Goal: Transaction & Acquisition: Purchase product/service

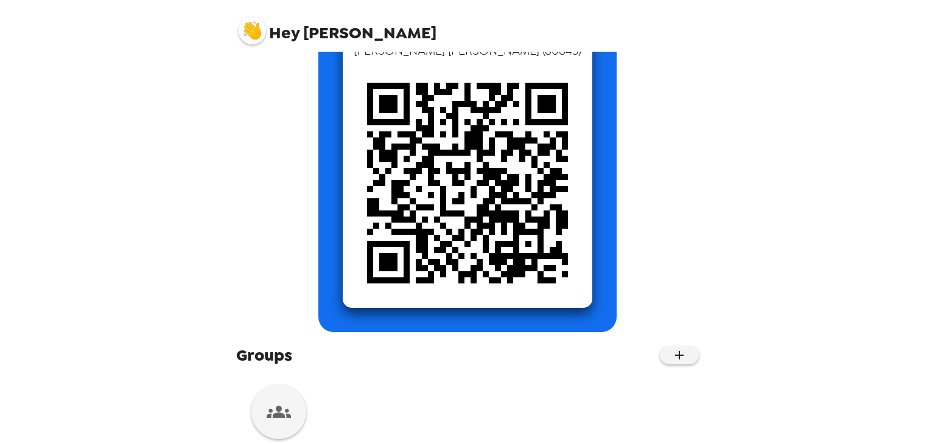
scroll to position [154, 0]
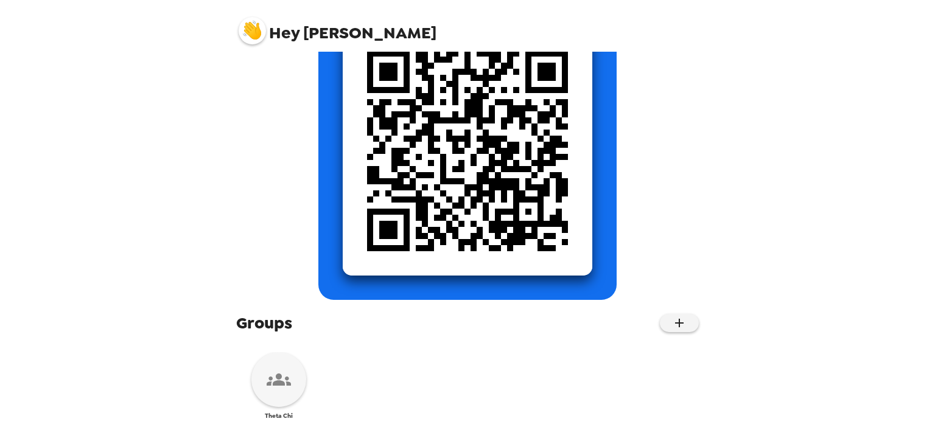
click at [279, 371] on icon at bounding box center [279, 380] width 24 height 24
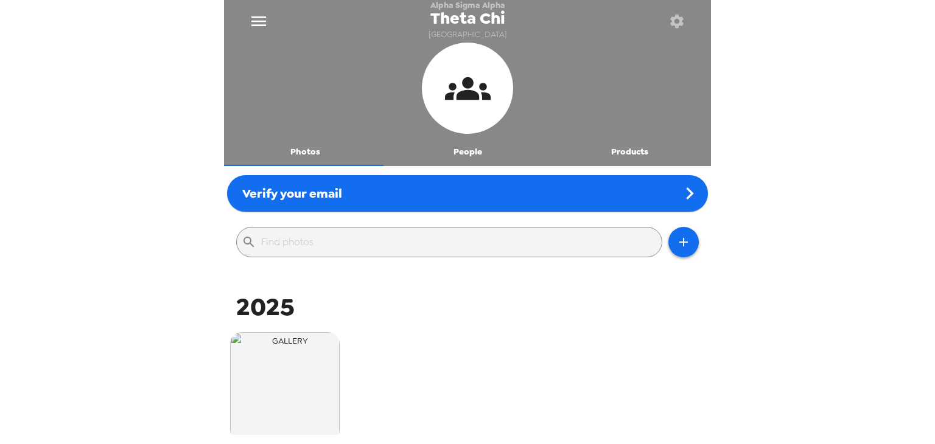
click at [679, 23] on icon "button" at bounding box center [676, 21] width 13 height 13
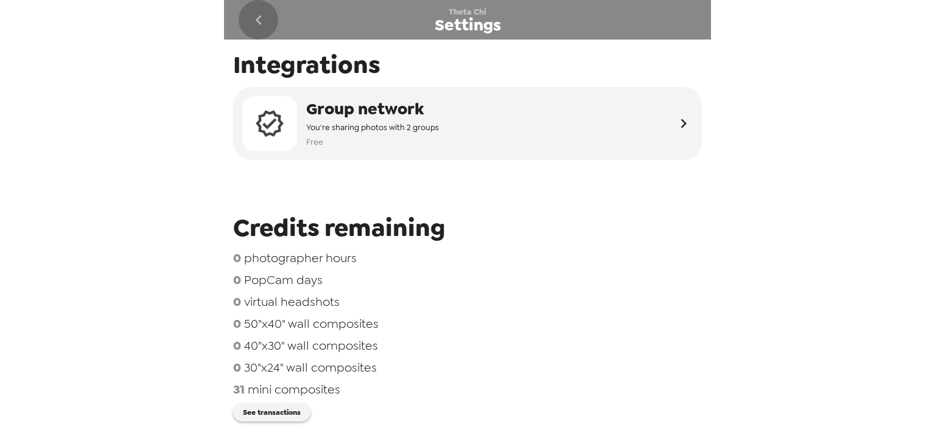
click at [254, 19] on icon "go back" at bounding box center [258, 19] width 19 height 19
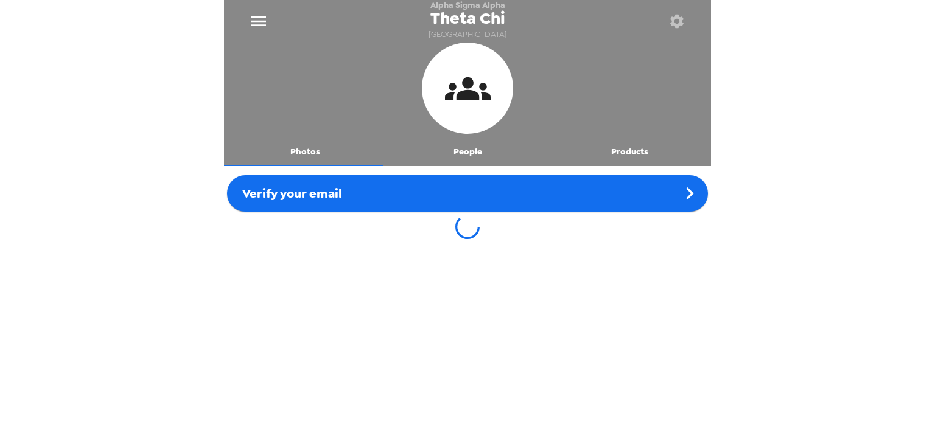
click at [258, 19] on icon "menu" at bounding box center [258, 21] width 19 height 19
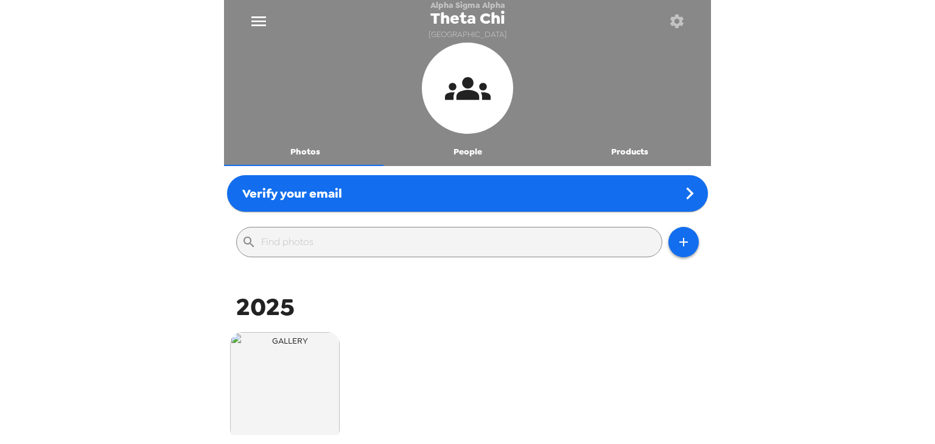
click at [259, 18] on icon "menu" at bounding box center [258, 21] width 19 height 19
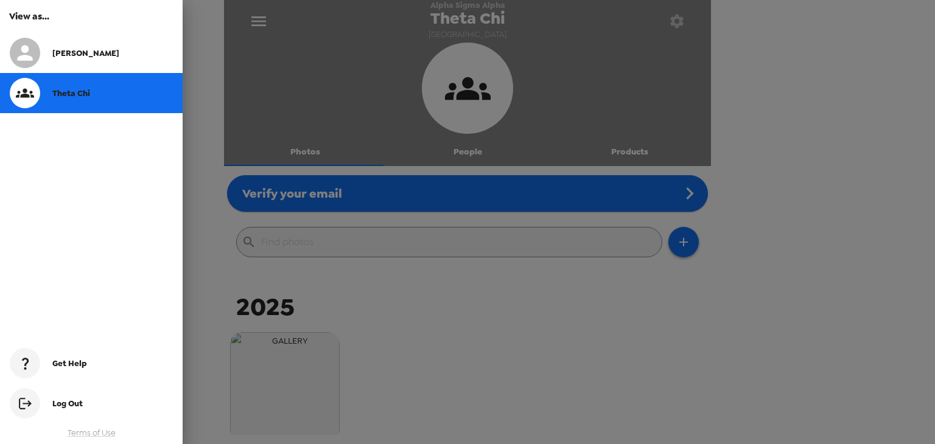
click at [259, 31] on div at bounding box center [467, 222] width 935 height 444
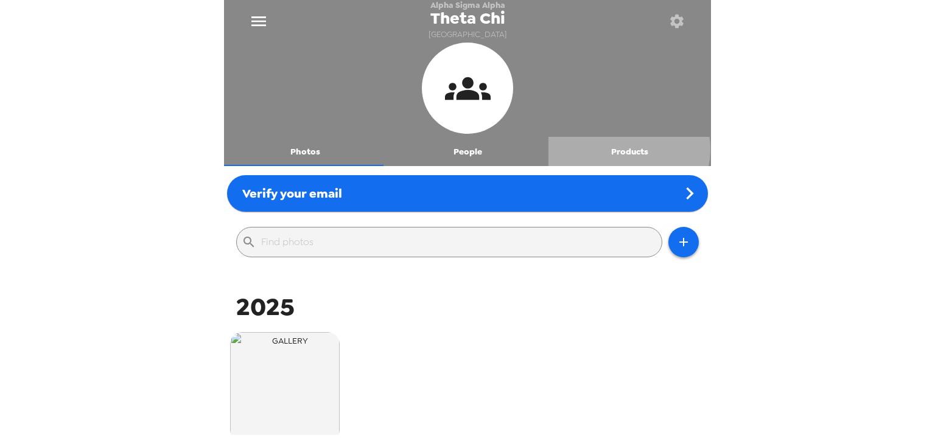
click at [617, 150] on button "Products" at bounding box center [629, 151] width 163 height 29
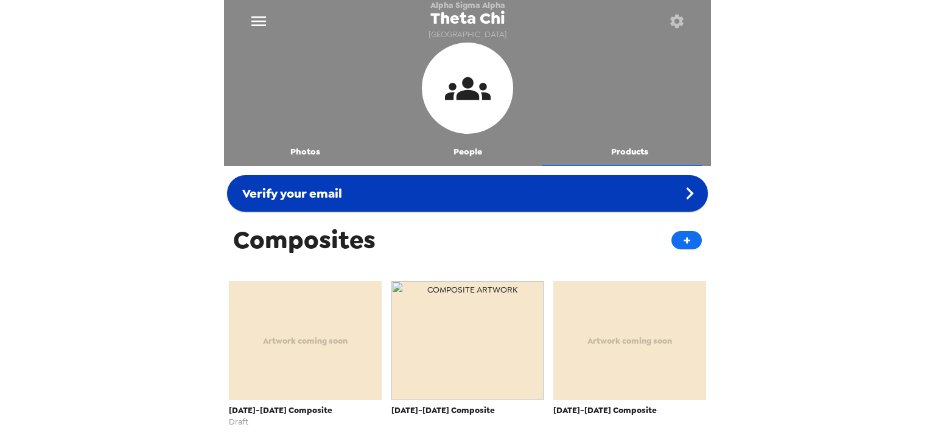
scroll to position [7, 0]
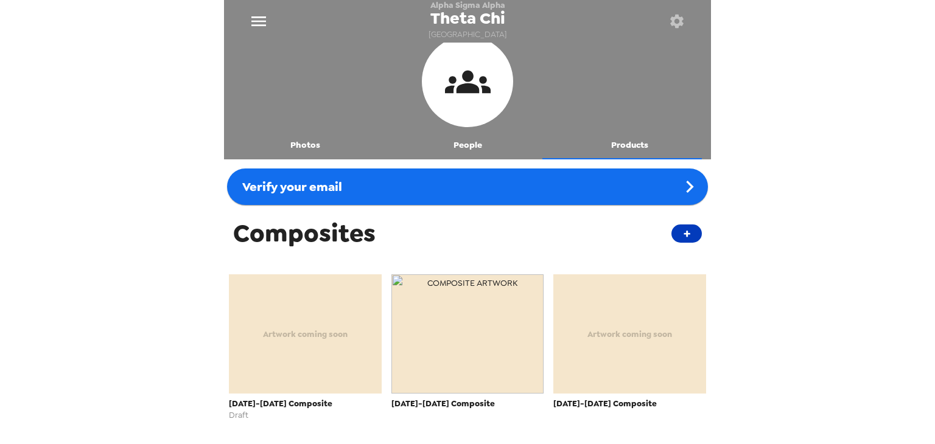
click at [675, 234] on button "+" at bounding box center [686, 234] width 30 height 18
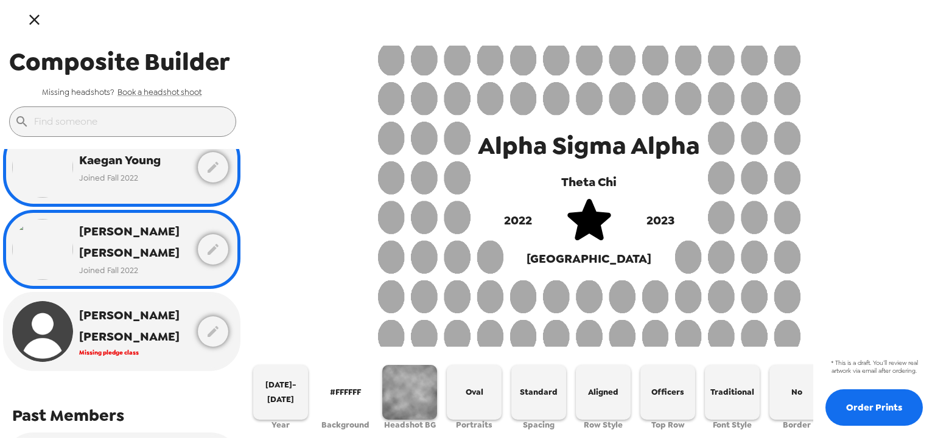
scroll to position [1865, 0]
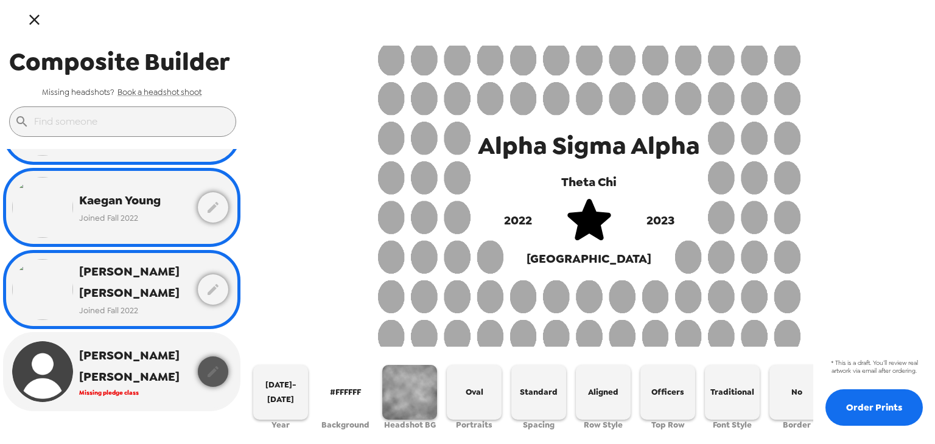
click at [208, 366] on icon "button" at bounding box center [213, 371] width 11 height 11
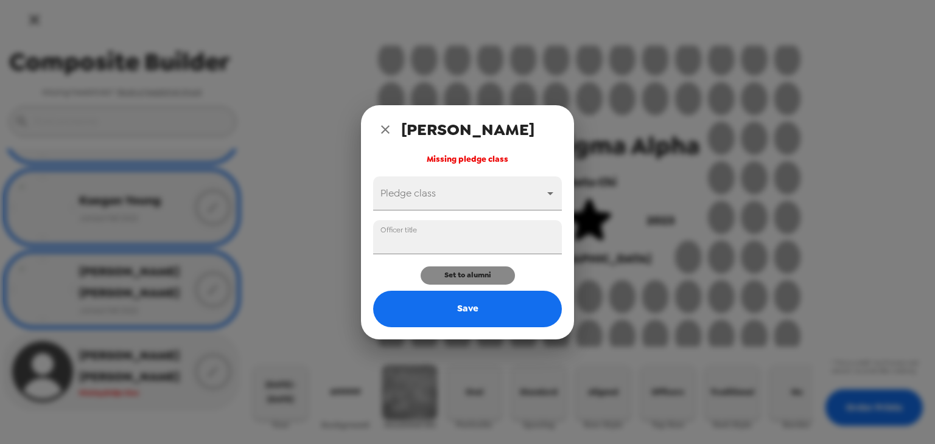
click at [447, 276] on button "Set to alumni" at bounding box center [468, 276] width 94 height 18
click at [385, 123] on icon "close" at bounding box center [385, 129] width 15 height 15
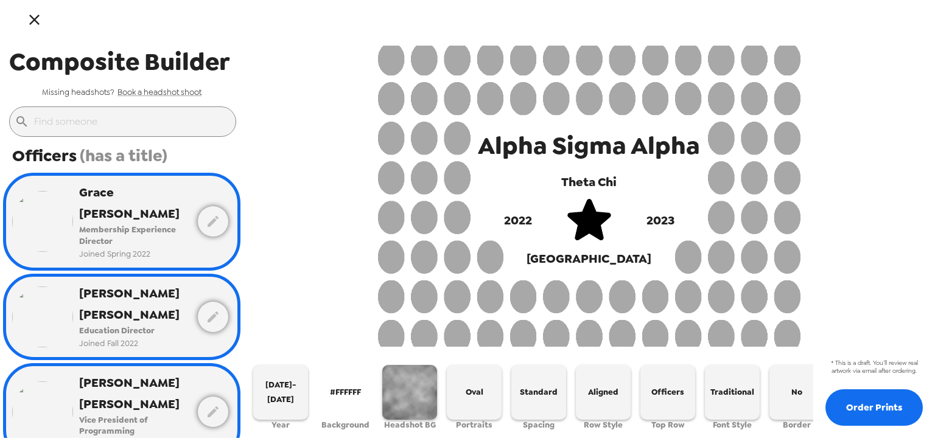
scroll to position [0, 0]
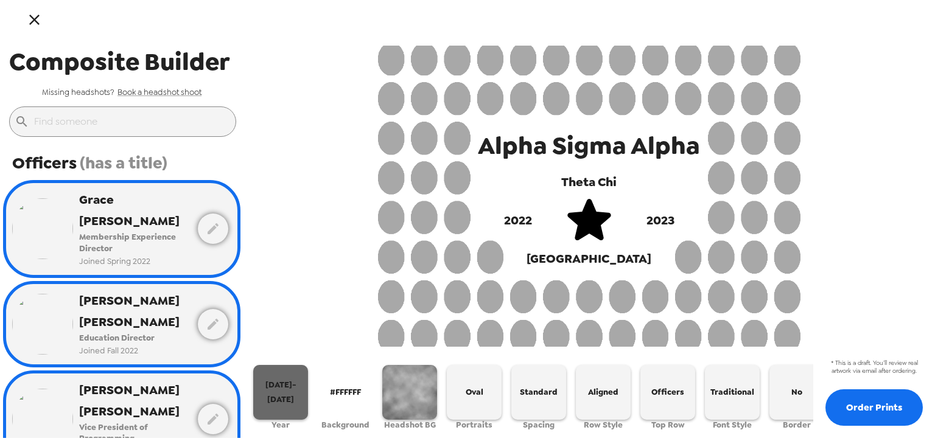
click at [285, 391] on span "[DATE]-[DATE]" at bounding box center [280, 392] width 45 height 29
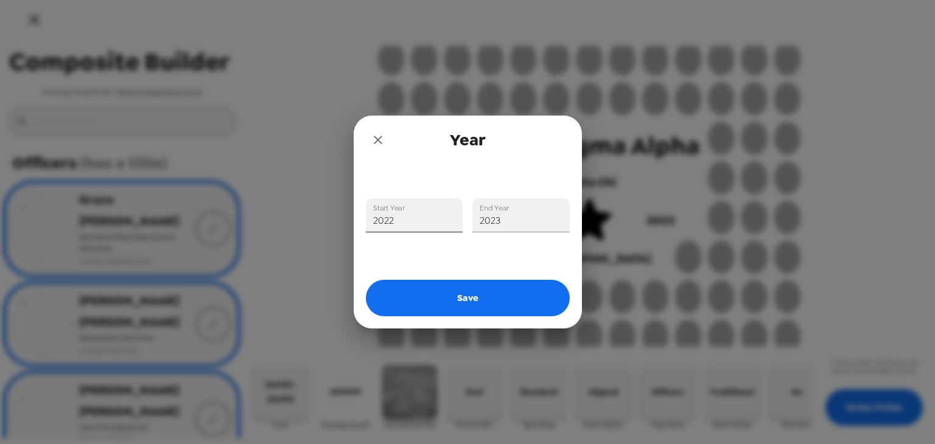
click at [399, 223] on input "2022" at bounding box center [414, 215] width 97 height 34
type input "2024"
click at [504, 222] on input "2023" at bounding box center [520, 215] width 97 height 34
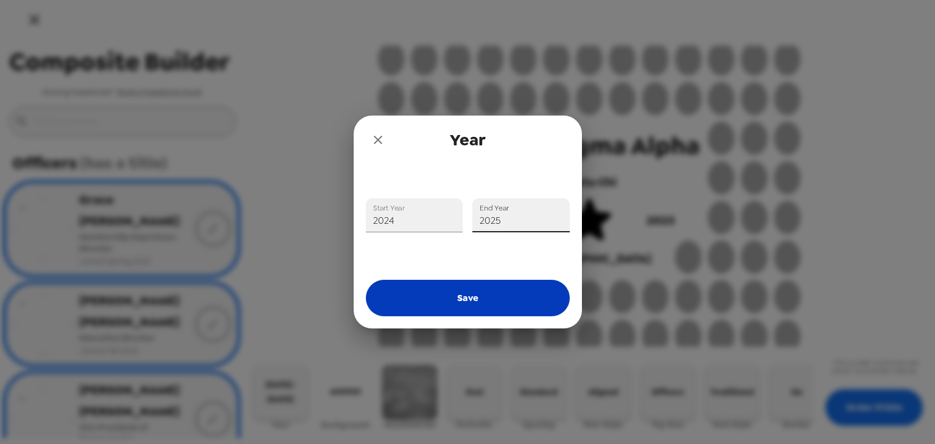
type input "2025"
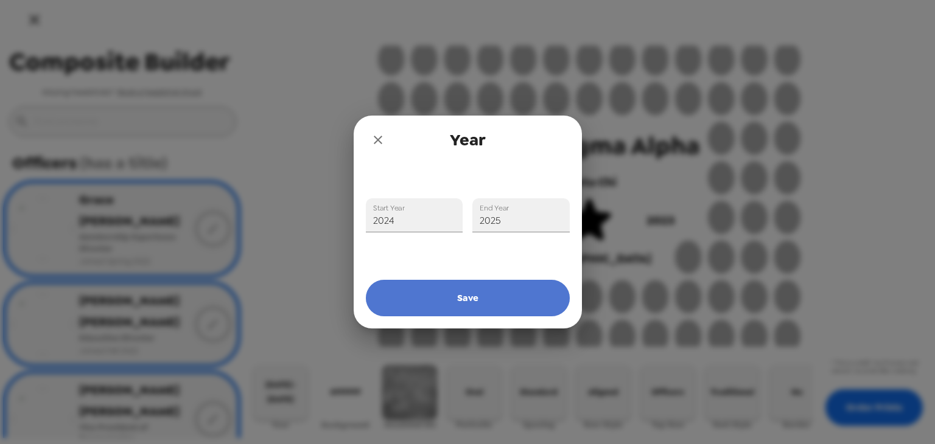
click at [472, 296] on button "Save" at bounding box center [468, 298] width 204 height 37
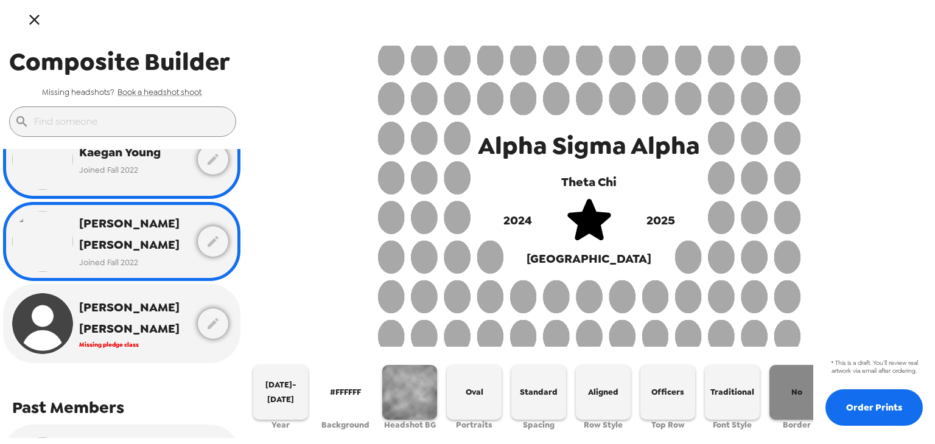
scroll to position [0, 75]
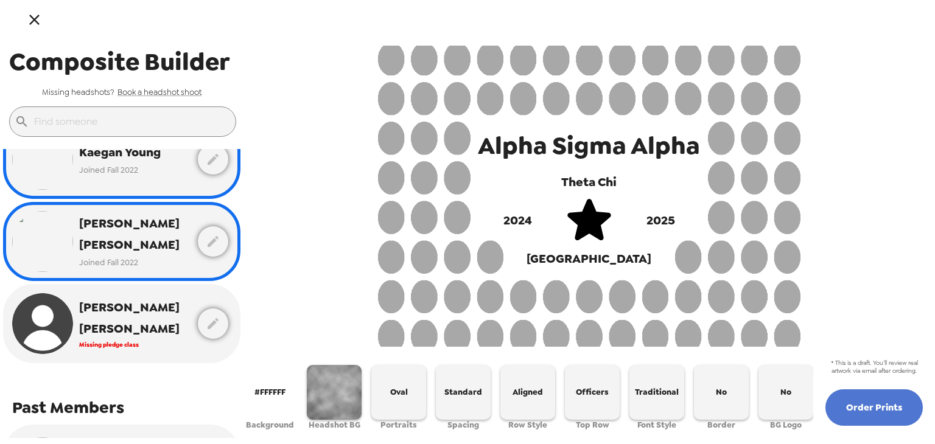
click at [869, 401] on button "Order Prints" at bounding box center [873, 408] width 97 height 37
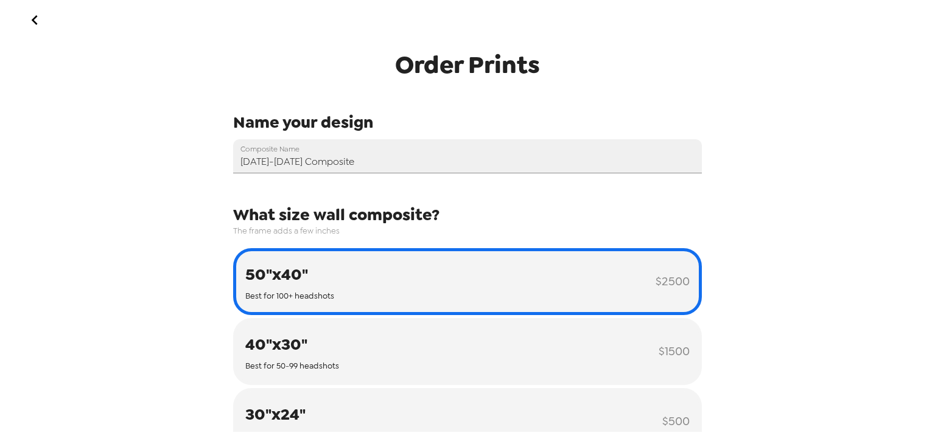
type input "60643"
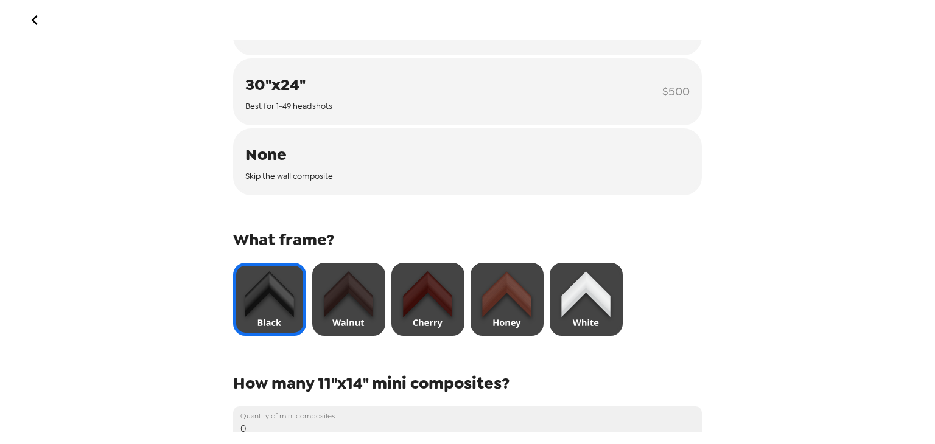
scroll to position [331, 0]
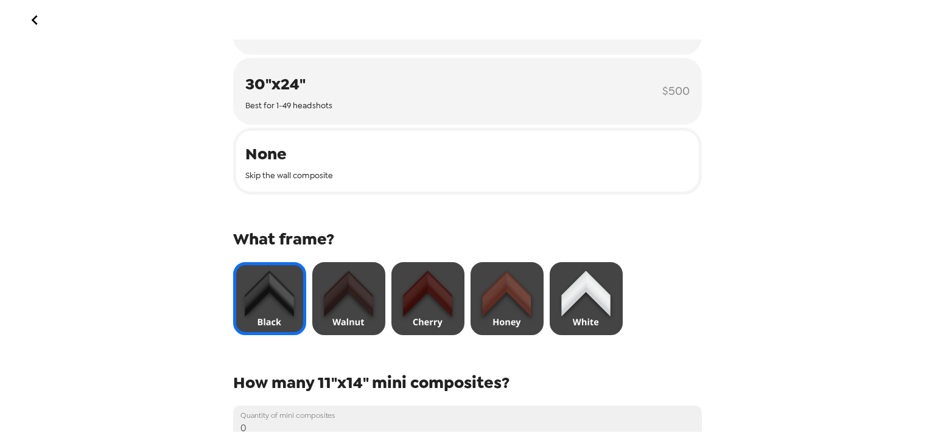
click at [525, 162] on button "None Skip the wall composite" at bounding box center [467, 161] width 469 height 67
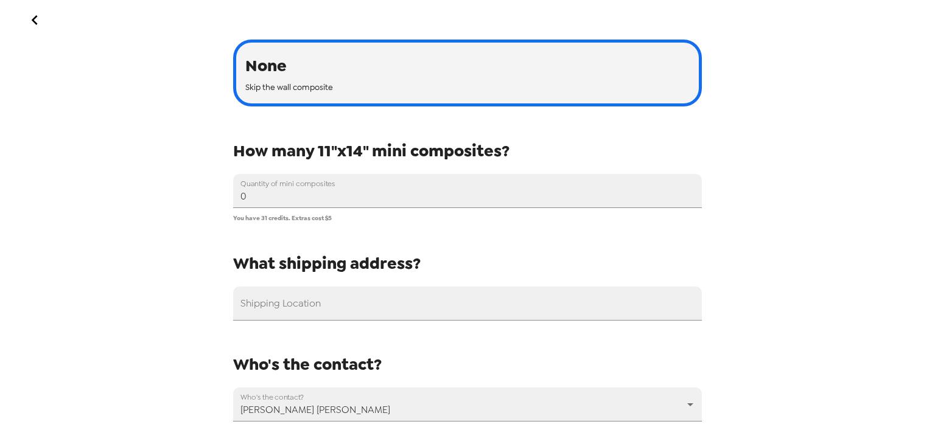
scroll to position [419, 0]
click at [464, 244] on div "Name your design Composite Name [DATE]-[DATE] Composite What size wall composit…" at bounding box center [467, 198] width 469 height 1011
click at [372, 300] on input "Shipping Location" at bounding box center [467, 304] width 469 height 34
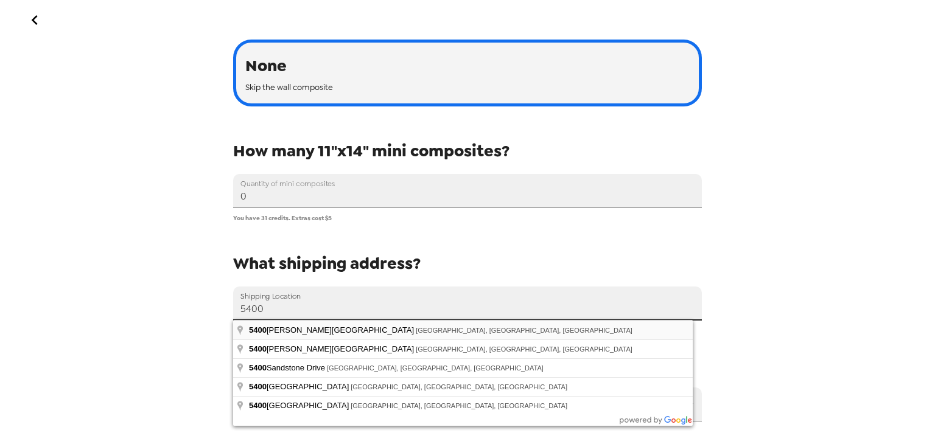
type input "[STREET_ADDRESS][PERSON_NAME]"
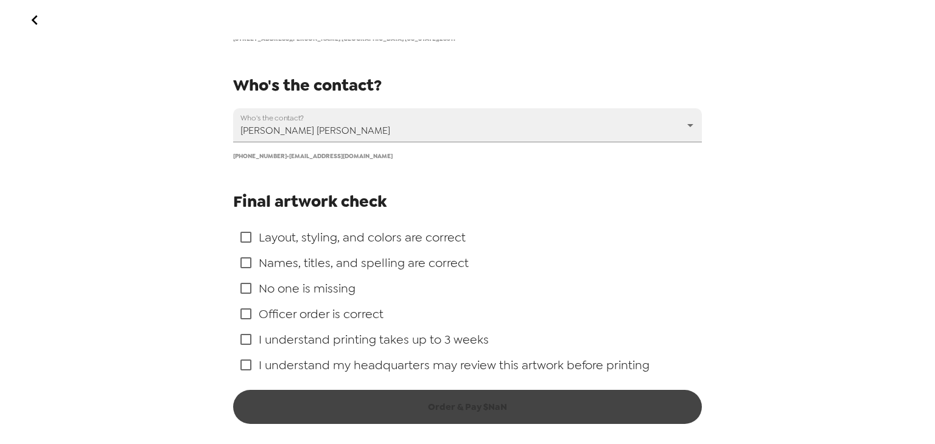
scroll to position [718, 0]
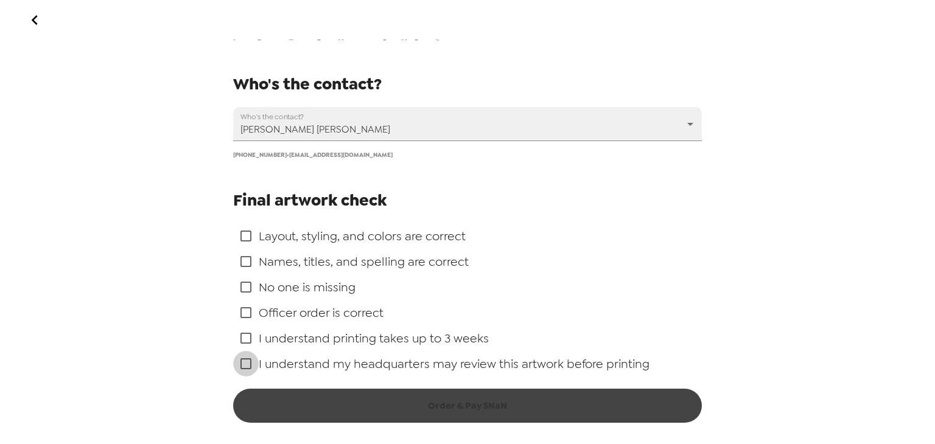
click at [242, 368] on input "checkbox" at bounding box center [246, 364] width 26 height 26
checkbox input "true"
click at [245, 334] on input "checkbox" at bounding box center [246, 339] width 26 height 26
checkbox input "true"
click at [244, 314] on input "checkbox" at bounding box center [246, 313] width 26 height 26
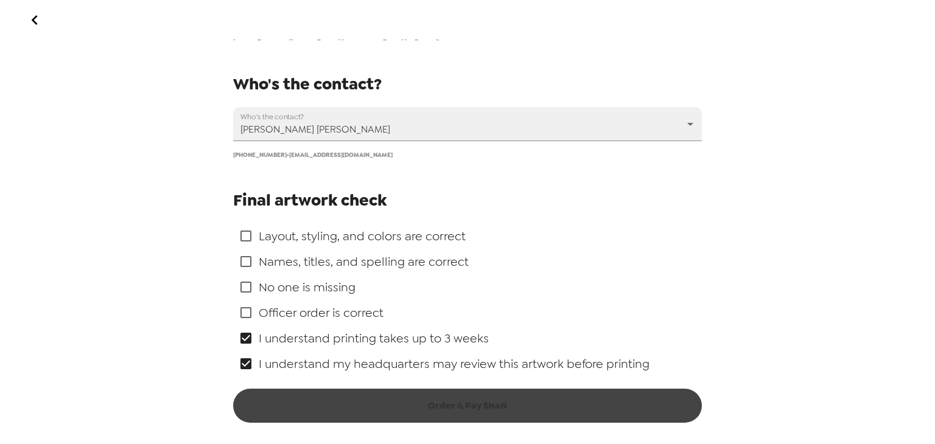
checkbox input "true"
click at [244, 279] on input "checkbox" at bounding box center [246, 288] width 26 height 26
checkbox input "true"
click at [246, 255] on input "checkbox" at bounding box center [246, 262] width 26 height 26
checkbox input "true"
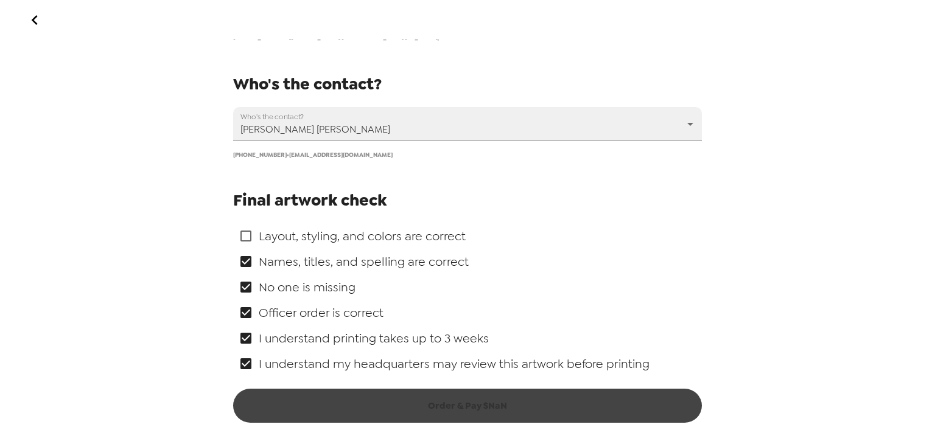
click at [244, 235] on input "checkbox" at bounding box center [246, 236] width 26 height 26
checkbox input "true"
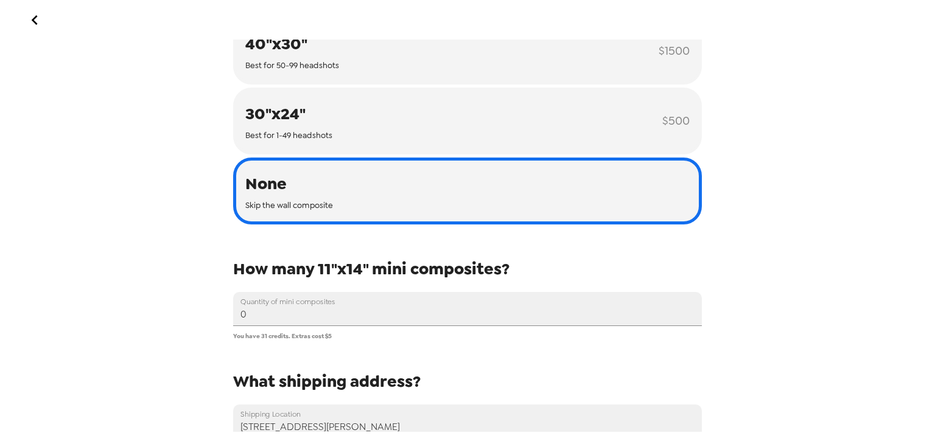
scroll to position [297, 0]
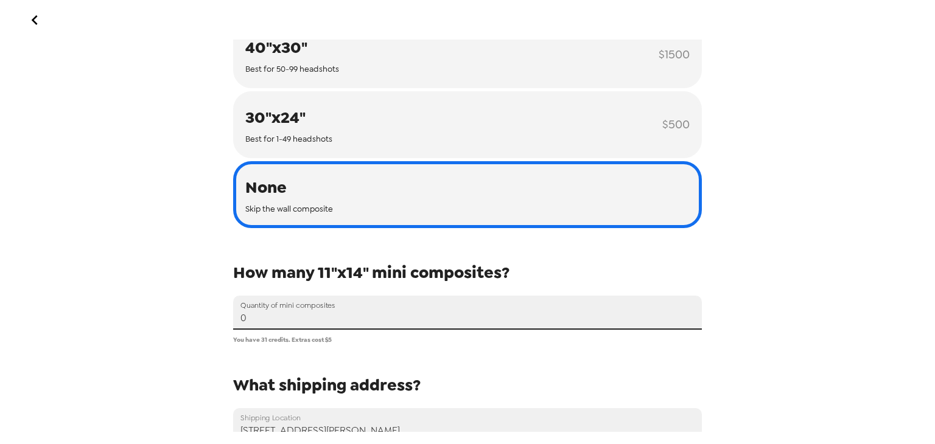
click at [289, 327] on input "0" at bounding box center [467, 313] width 469 height 34
type input "0"
type input "31"
click at [153, 299] on div "Order Prints Name your design Composite Name [DATE]-[DATE] Composite What size …" at bounding box center [467, 222] width 935 height 444
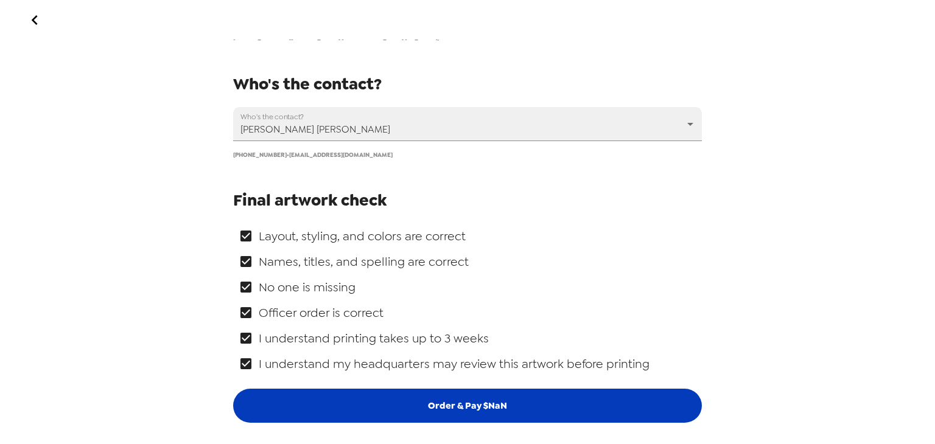
click at [394, 405] on button "Order & Pay $ NaN" at bounding box center [467, 406] width 469 height 34
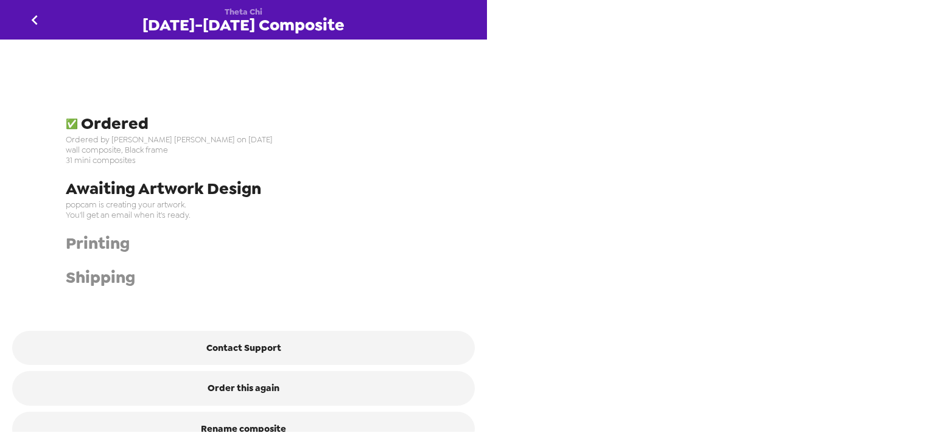
scroll to position [205, 0]
